Goal: Information Seeking & Learning: Find specific fact

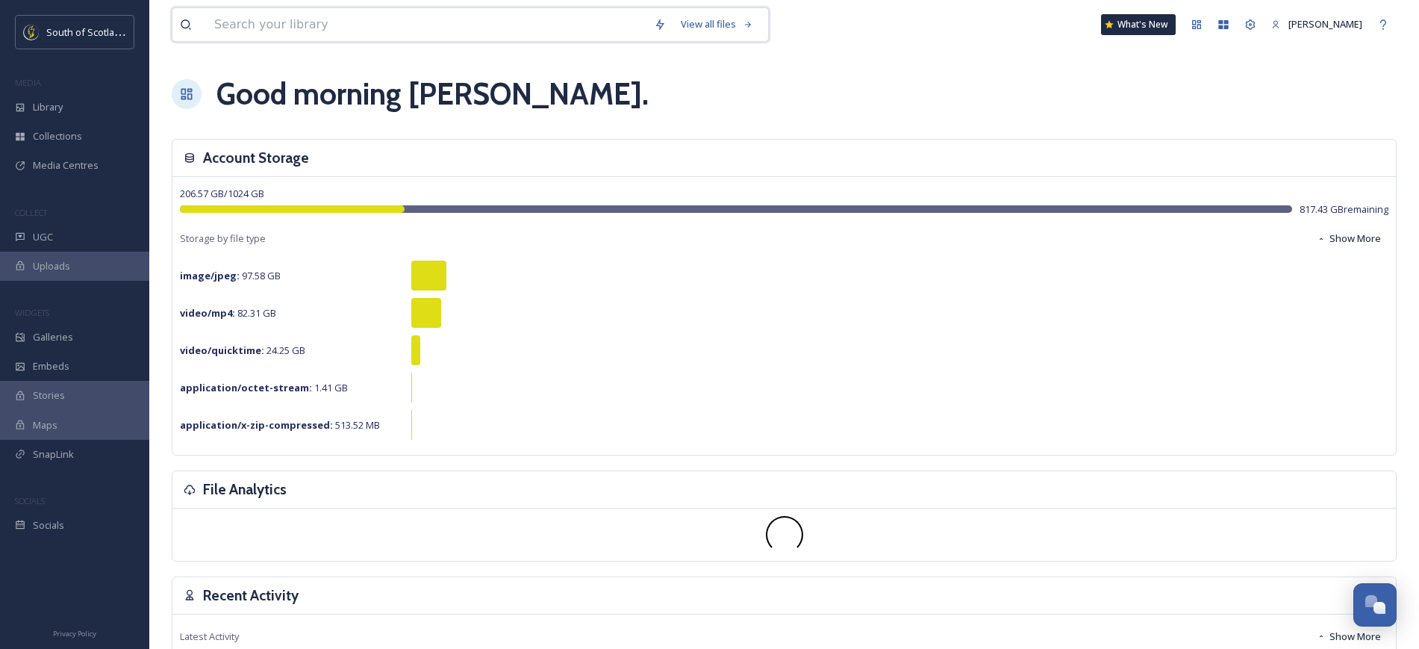
click at [306, 21] on input at bounding box center [427, 24] width 440 height 33
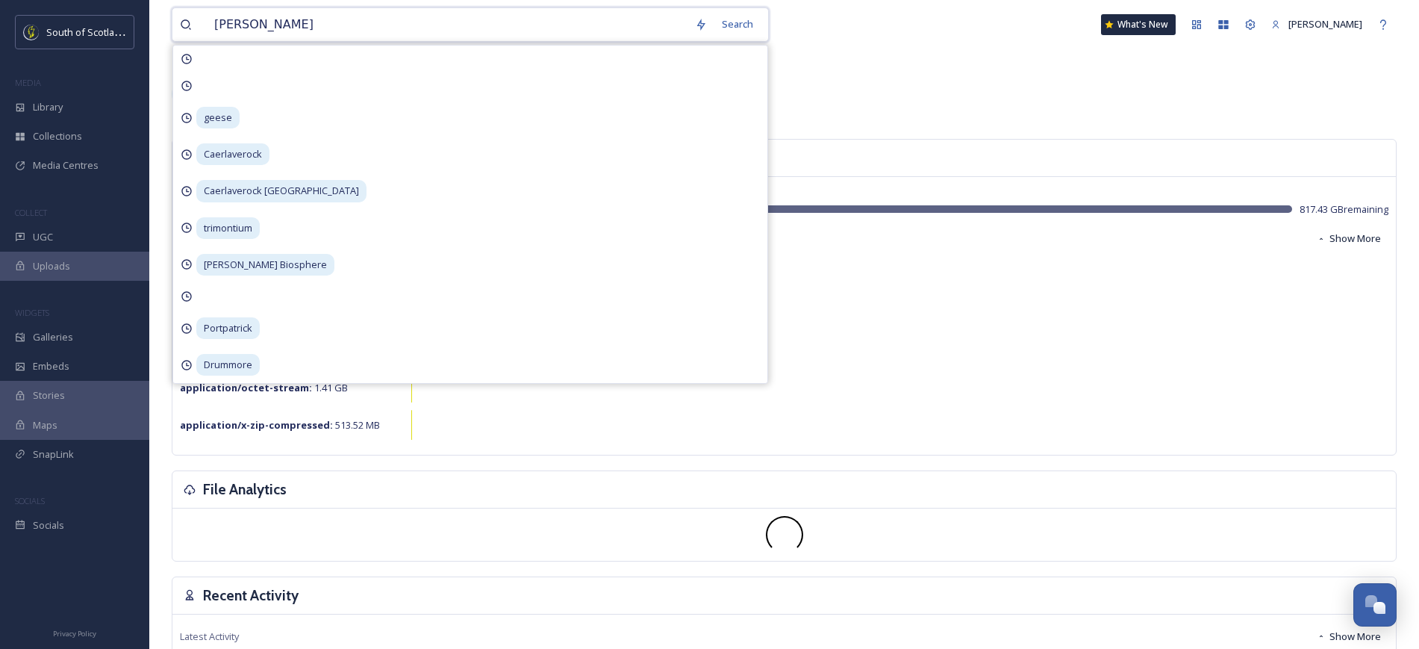
type input "[PERSON_NAME]"
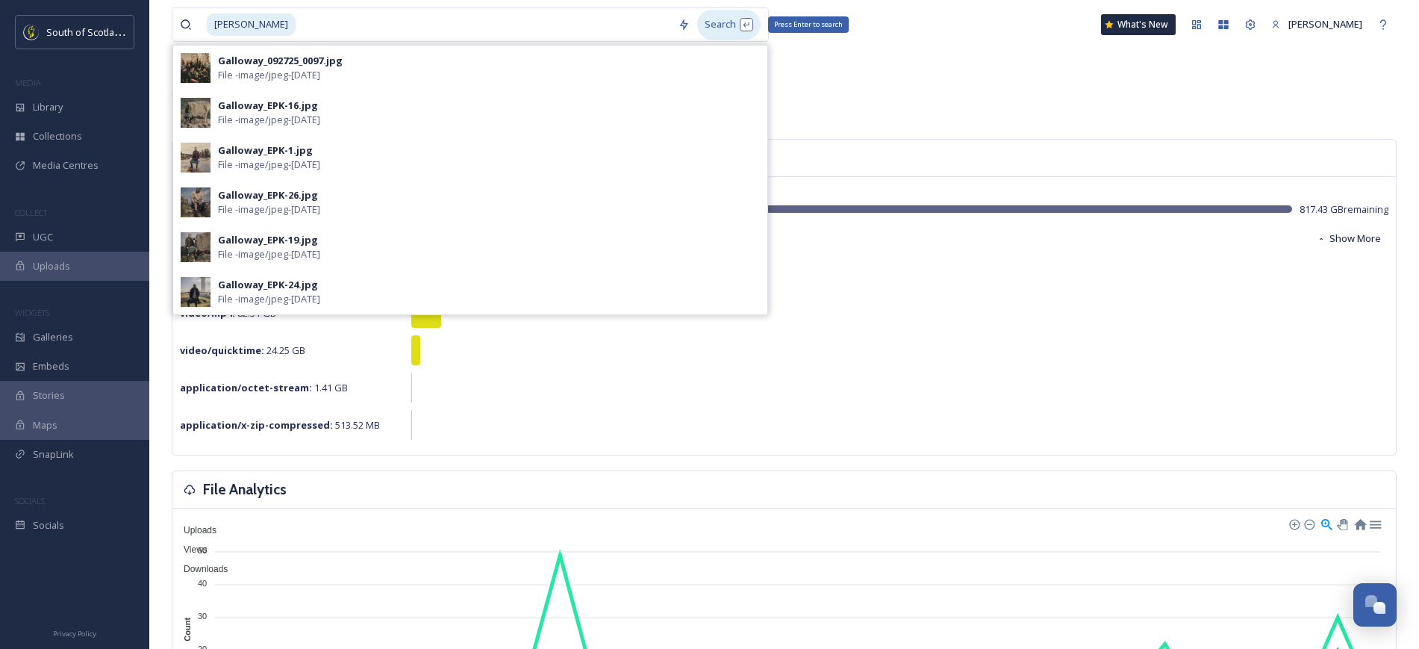
click at [708, 27] on div "Search Press Enter to search" at bounding box center [728, 24] width 63 height 29
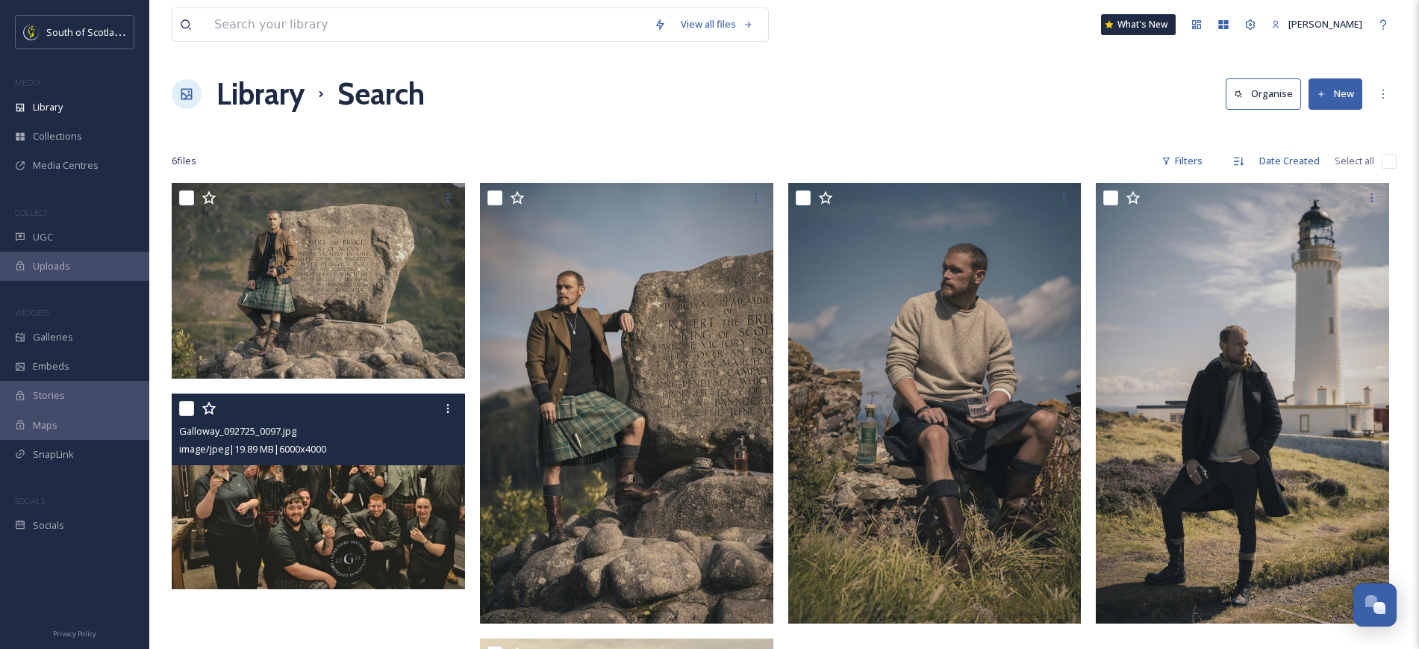
click at [299, 464] on div "Galloway_092725_0097.jpg image/jpeg | 19.89 MB | 6000 x 4000" at bounding box center [318, 429] width 293 height 72
click at [308, 489] on img at bounding box center [318, 491] width 293 height 196
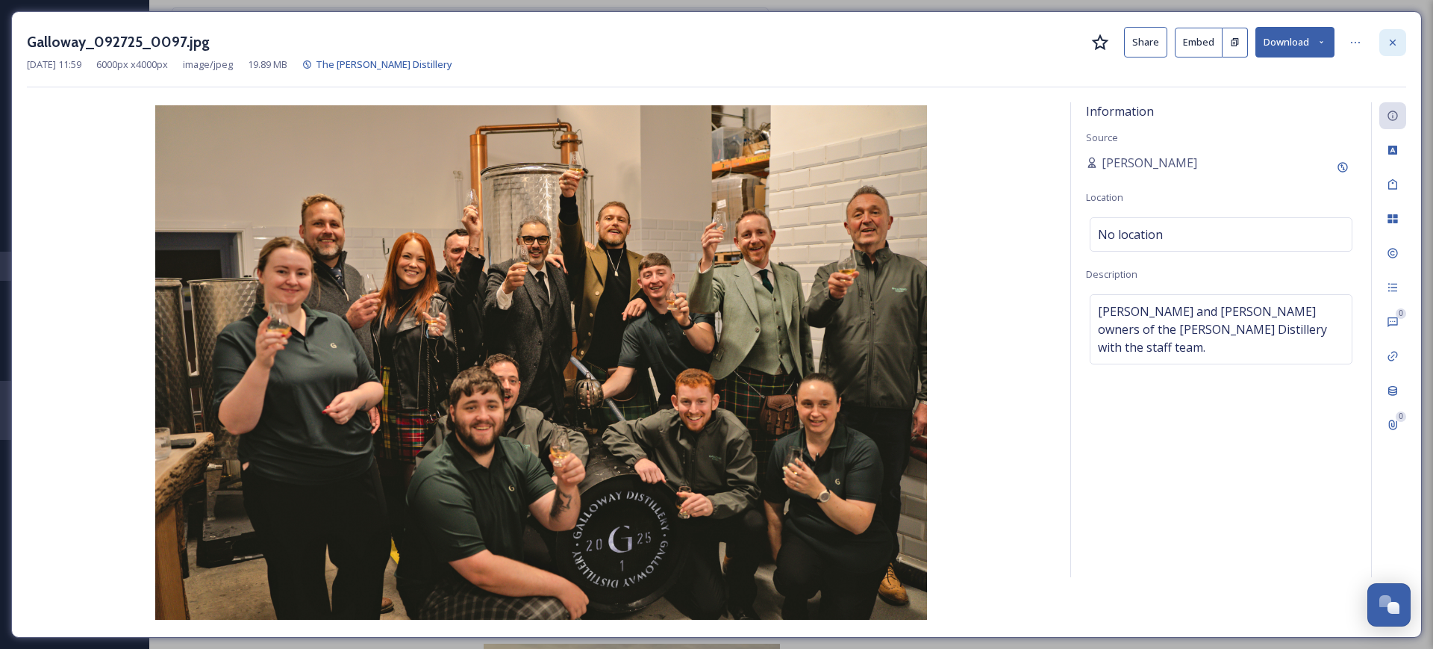
click at [1393, 43] on icon at bounding box center [1393, 43] width 12 height 12
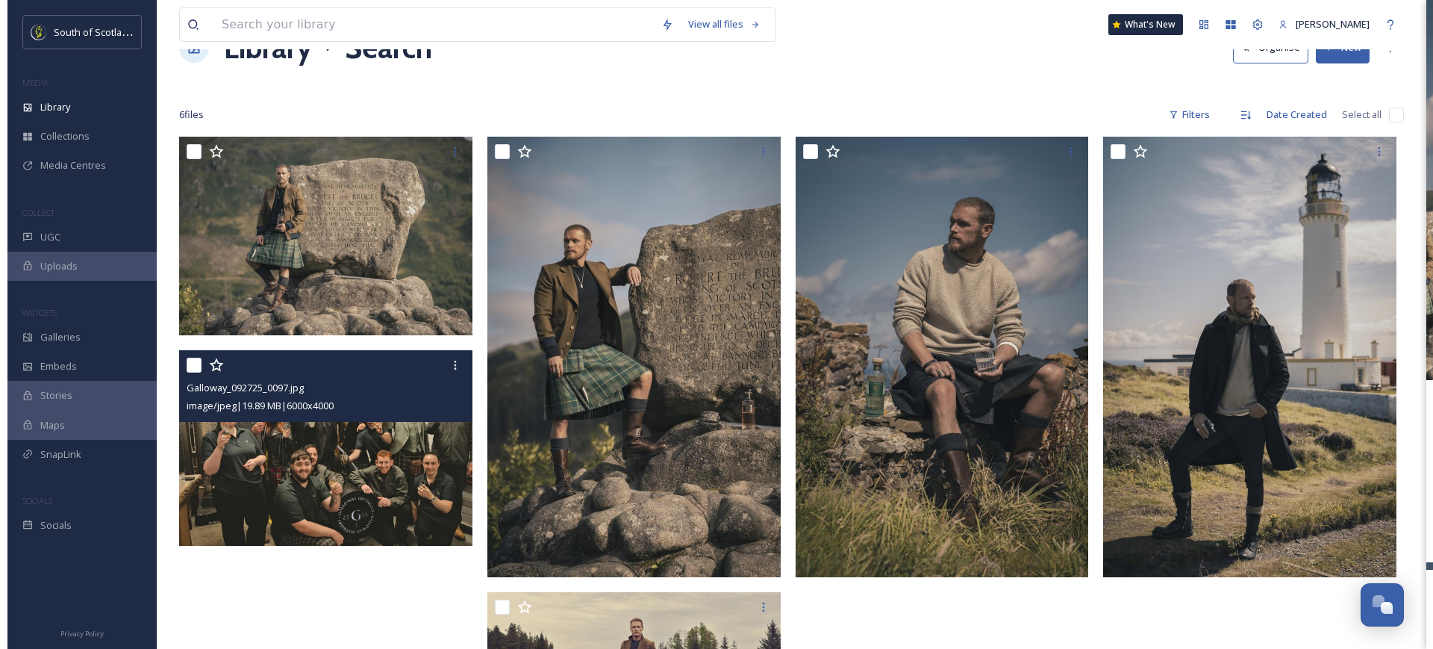
scroll to position [43, 0]
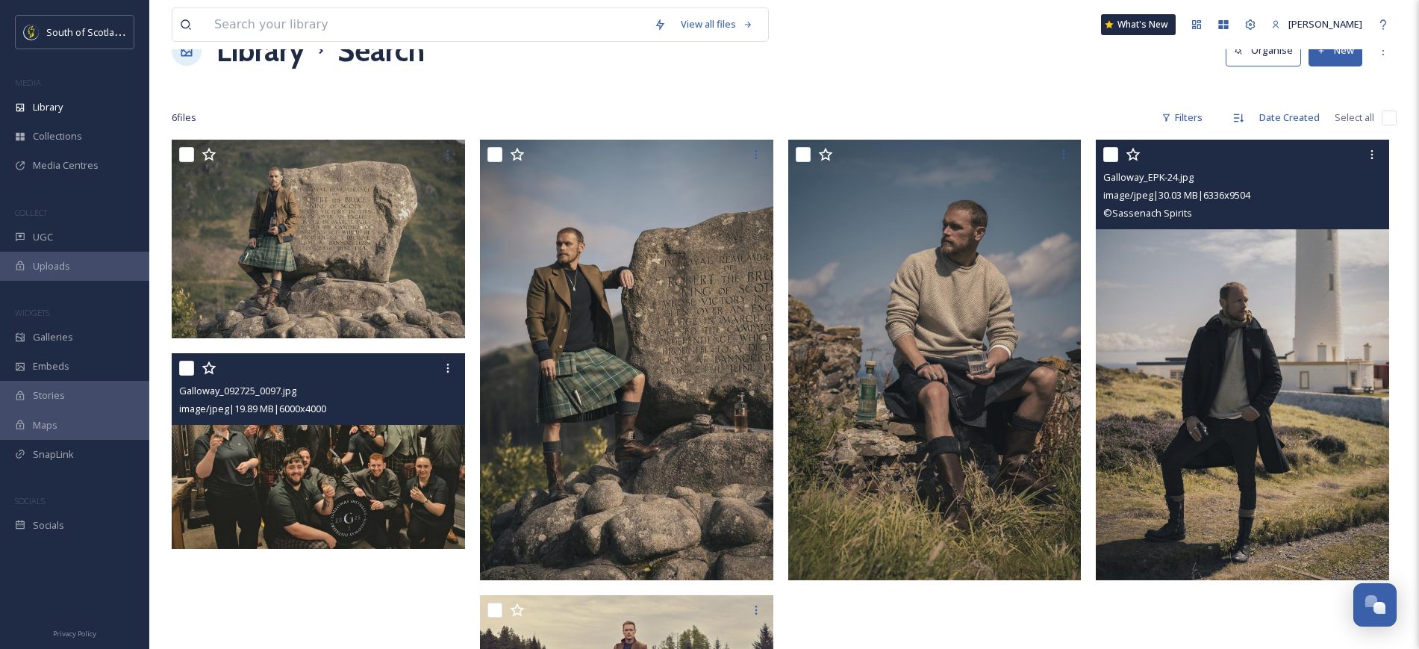
click at [1277, 350] on img at bounding box center [1242, 360] width 293 height 440
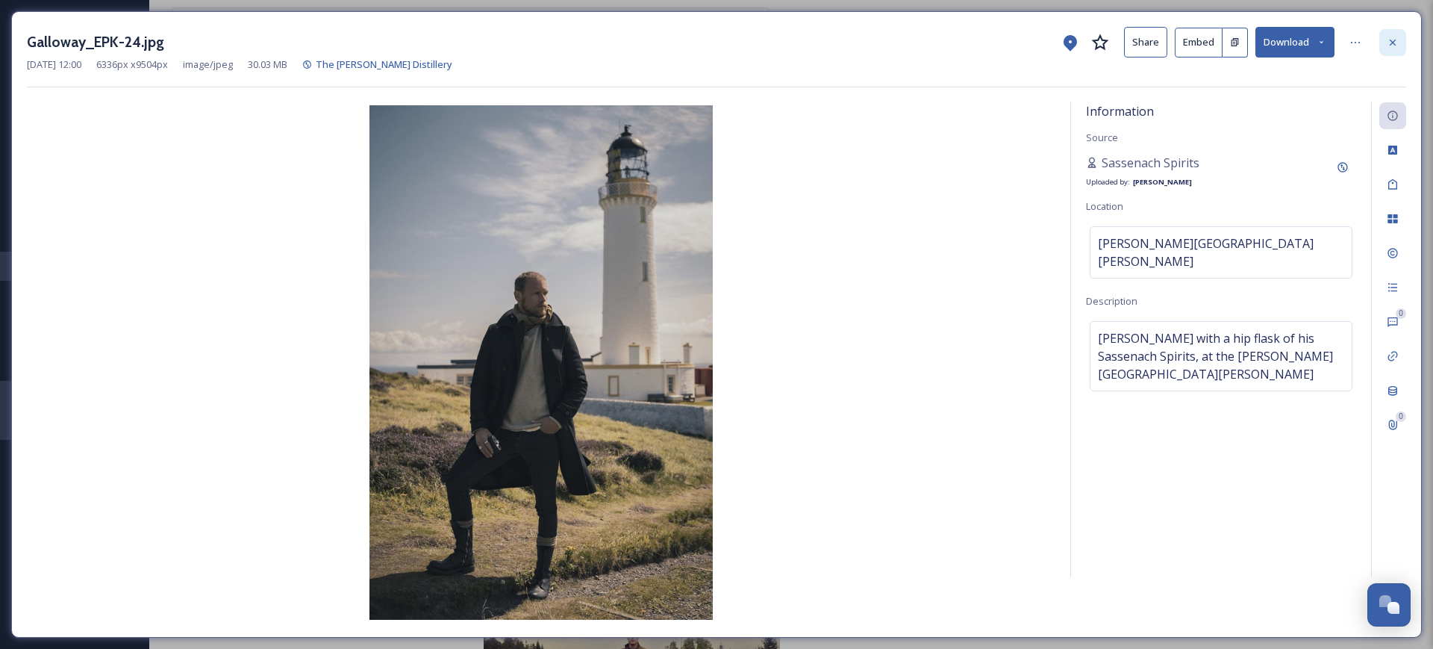
click at [1396, 42] on icon at bounding box center [1393, 43] width 12 height 12
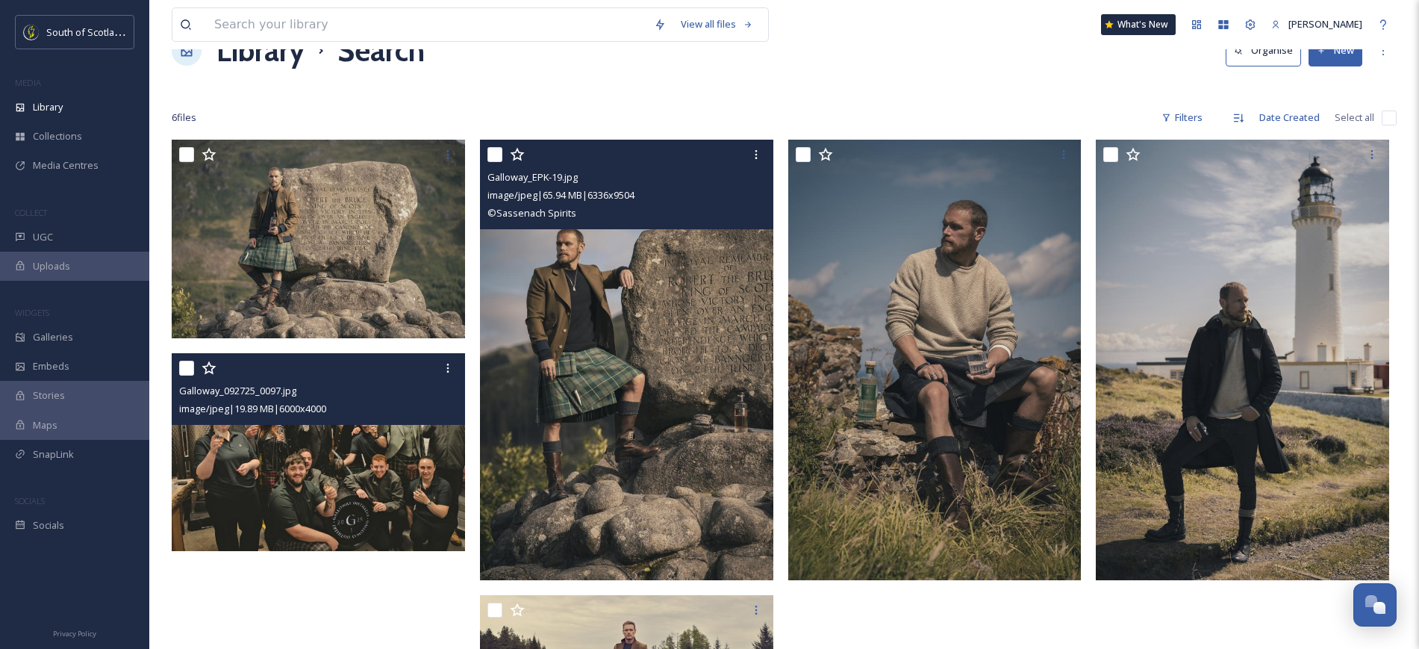
click at [651, 352] on img at bounding box center [626, 360] width 293 height 440
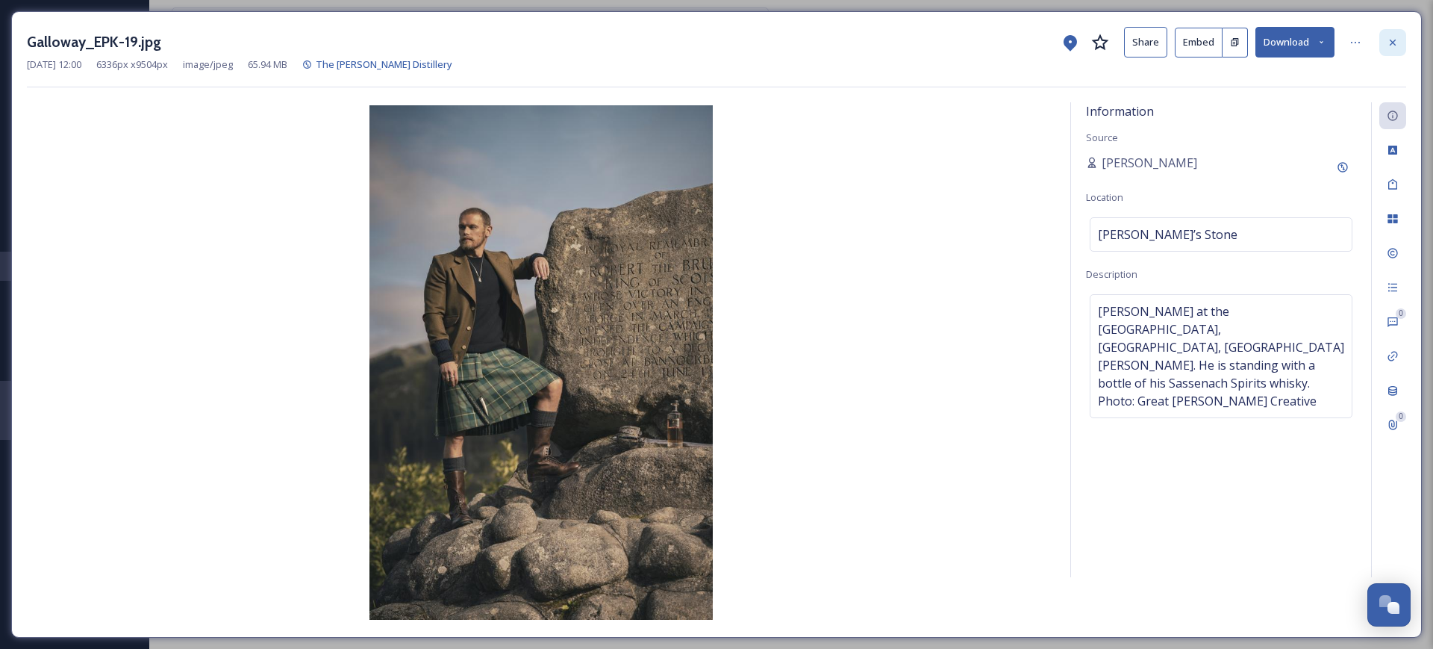
click at [1390, 43] on icon at bounding box center [1393, 43] width 12 height 12
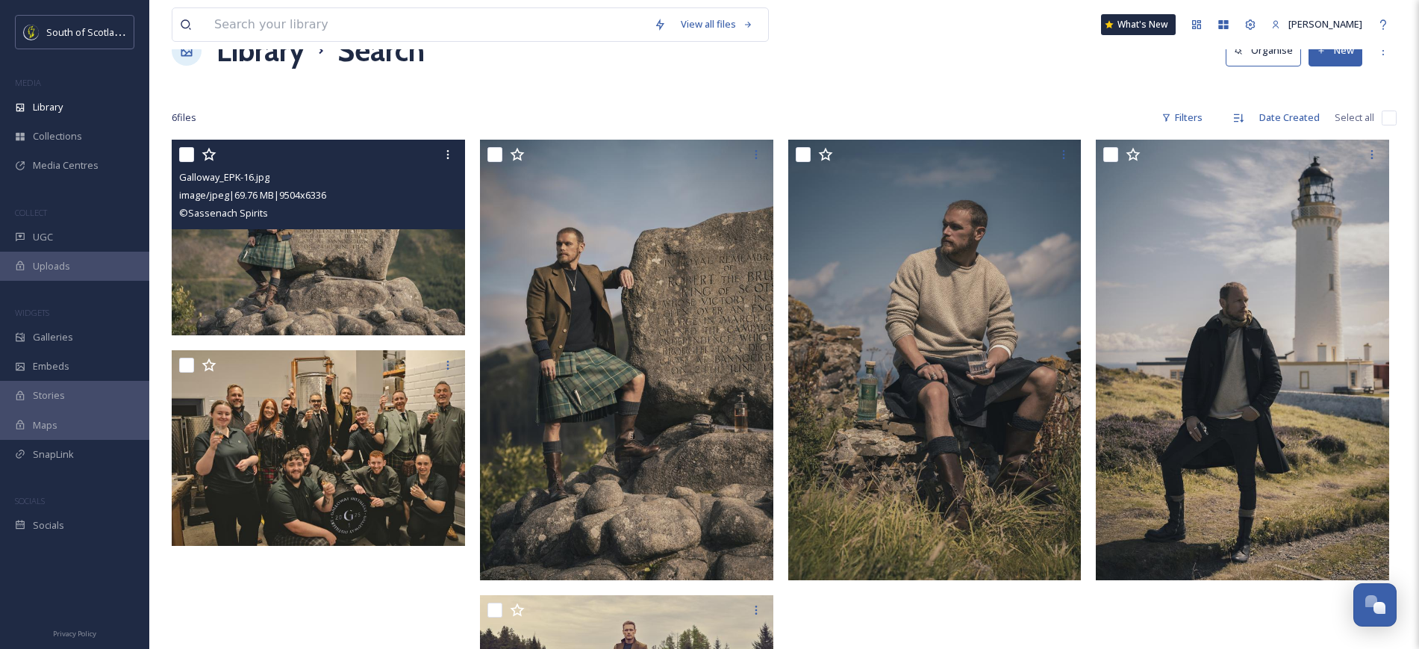
click at [282, 261] on img at bounding box center [318, 238] width 293 height 196
